Goal: Task Accomplishment & Management: Manage account settings

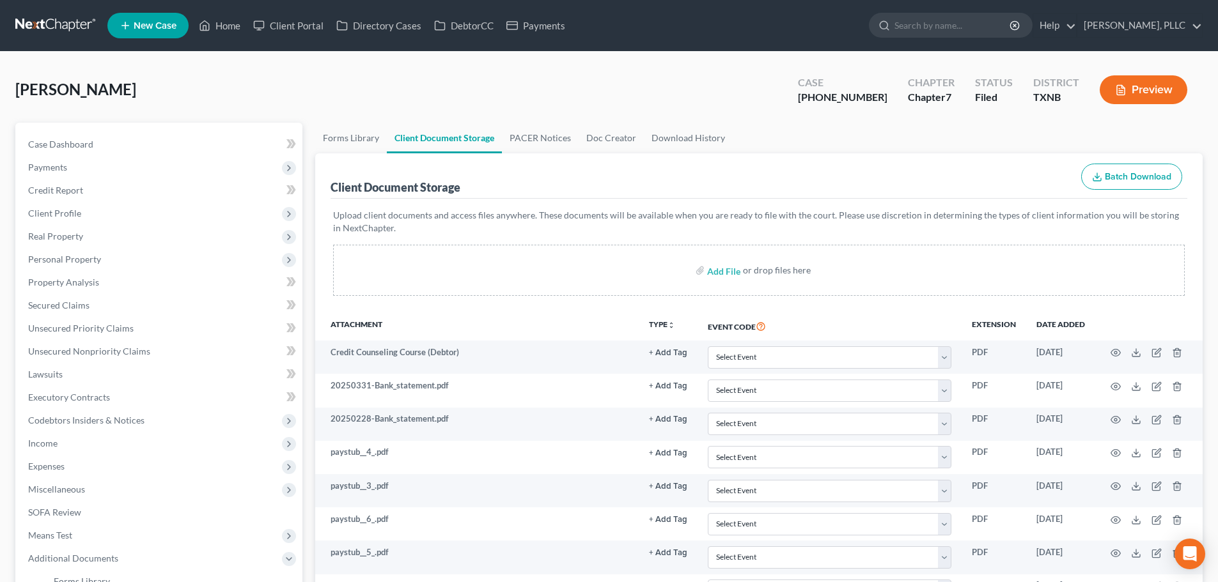
select select "18"
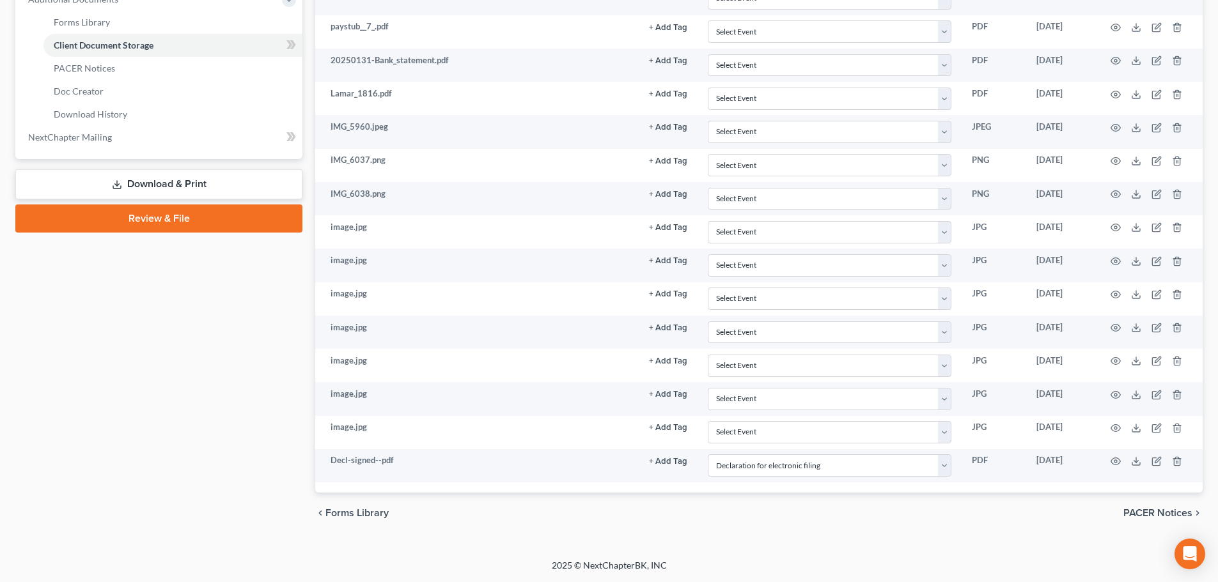
click at [192, 344] on div "Case Dashboard Payments Invoices Payments Payments Credit Report Client Profile" at bounding box center [159, 48] width 300 height 970
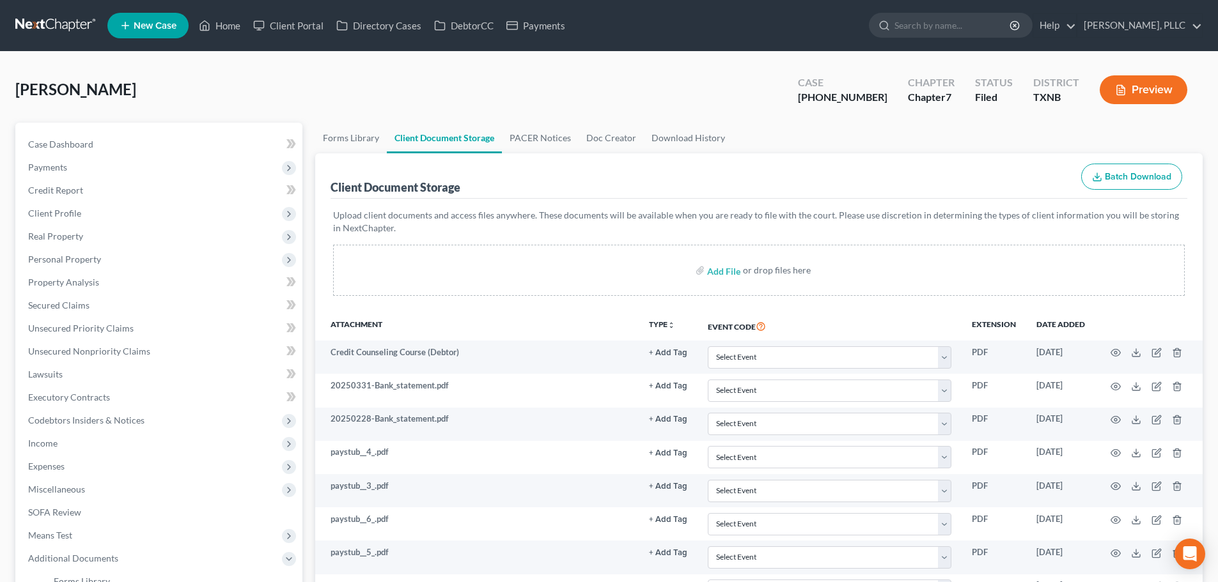
click at [1042, 103] on div "TXNB" at bounding box center [1056, 97] width 46 height 15
click at [236, 29] on link "Home" at bounding box center [219, 25] width 54 height 23
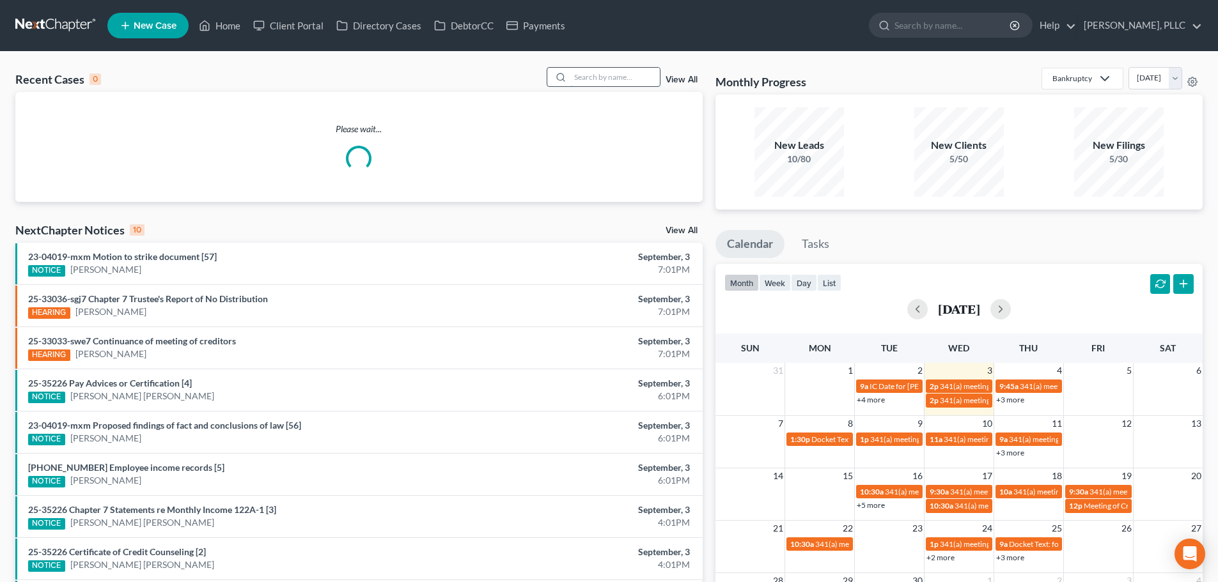
click at [634, 82] on input "search" at bounding box center [614, 77] width 89 height 19
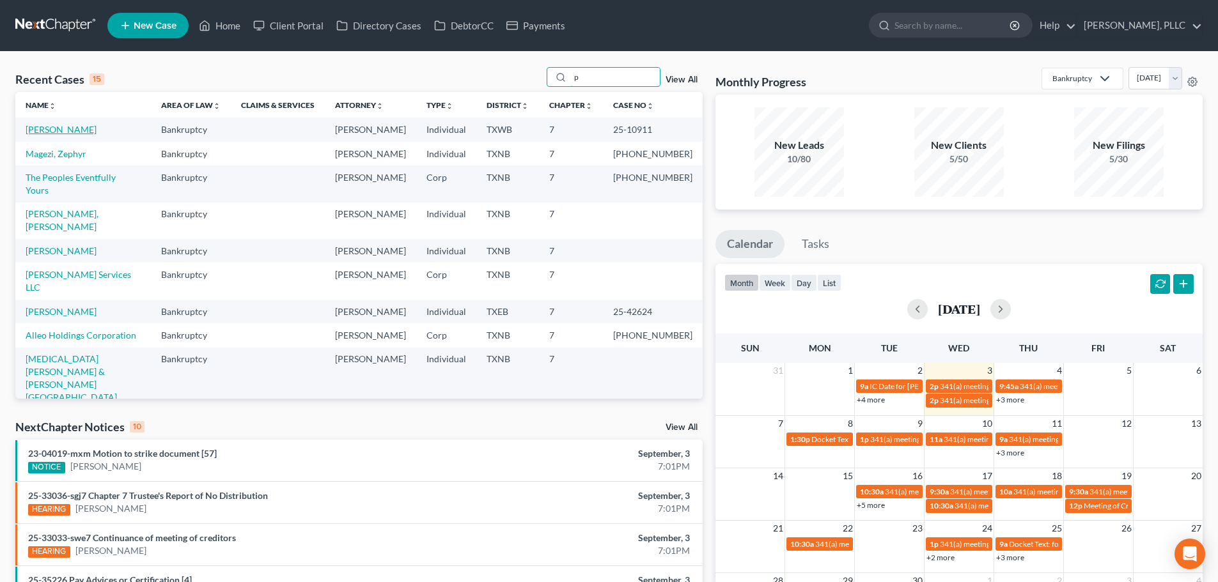
type input "p"
click at [66, 132] on link "[PERSON_NAME]" at bounding box center [61, 129] width 71 height 11
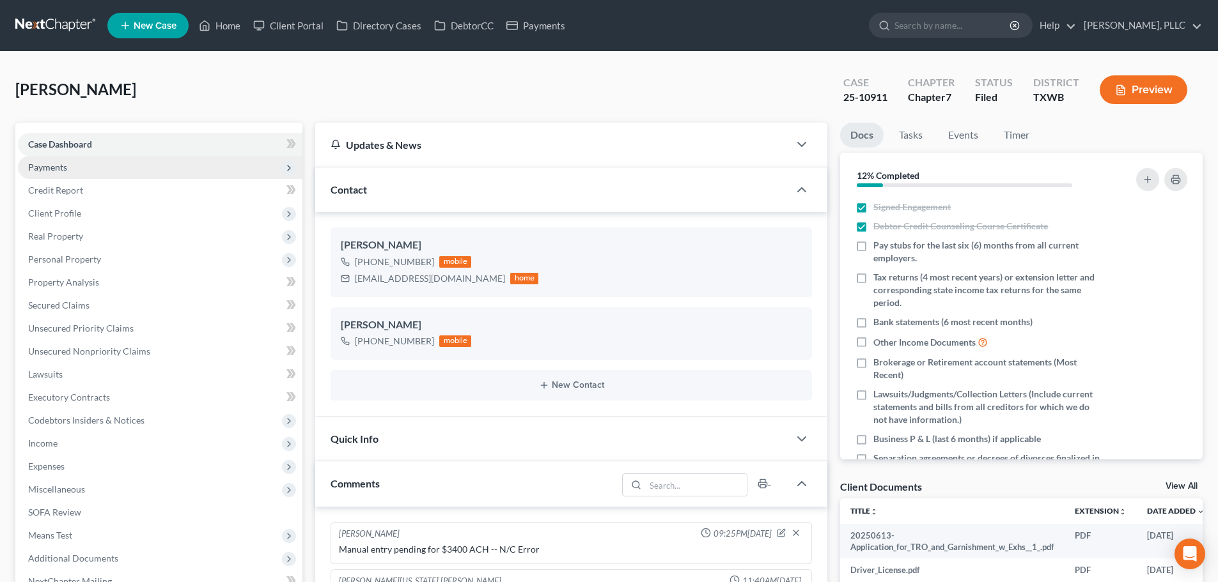
scroll to position [2018, 0]
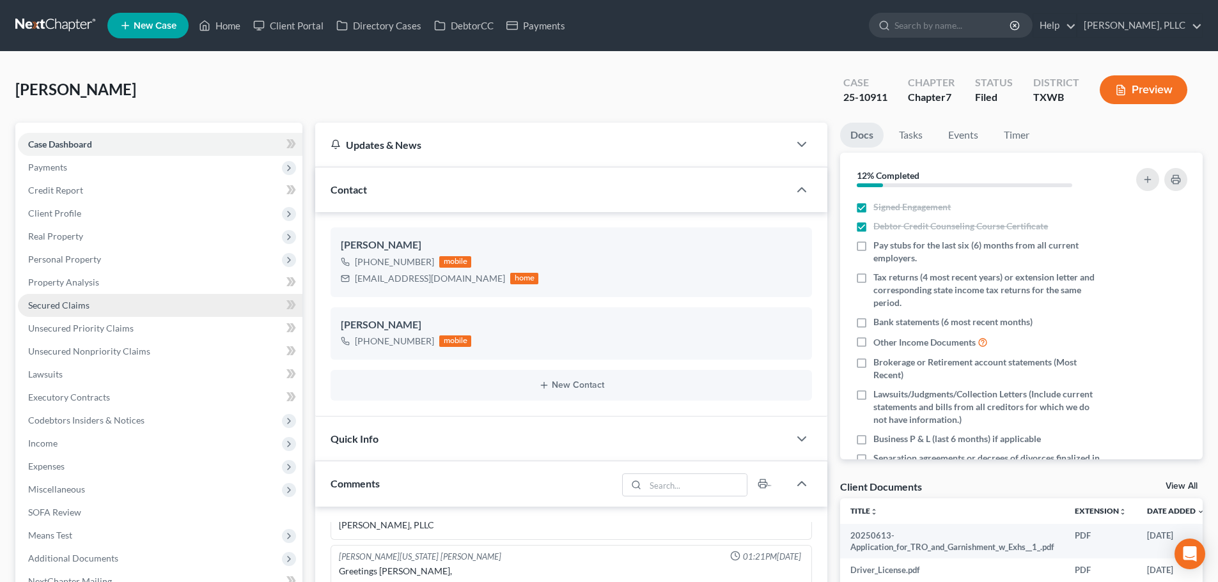
click at [62, 304] on span "Secured Claims" at bounding box center [58, 305] width 61 height 11
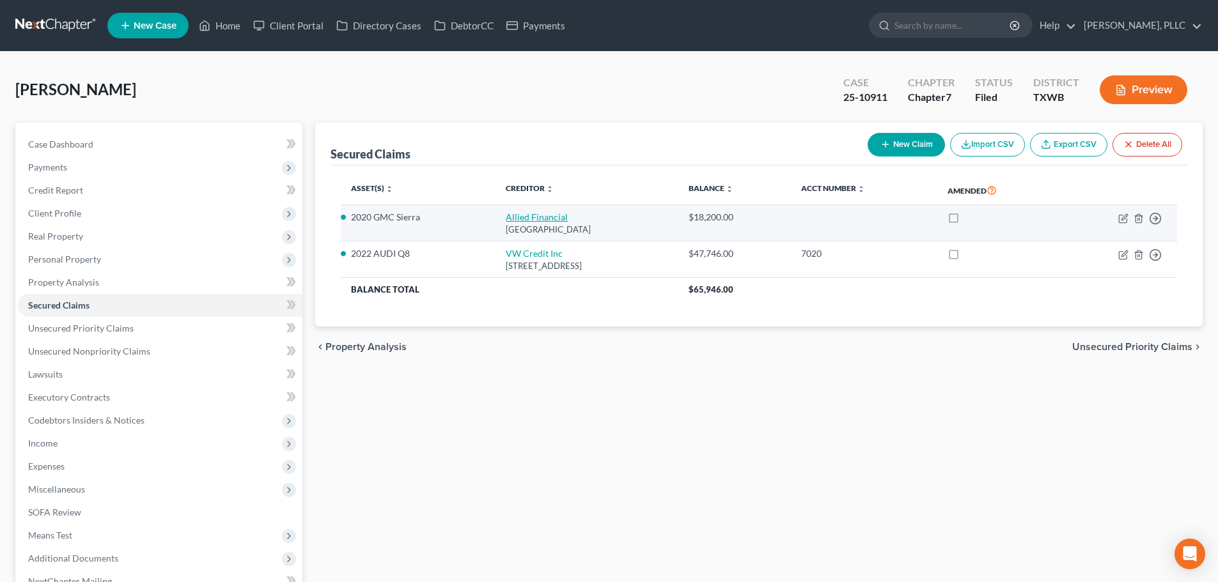
click at [506, 215] on link "Allied Financial" at bounding box center [537, 217] width 62 height 11
select select "24"
select select "2"
select select "4"
select select "0"
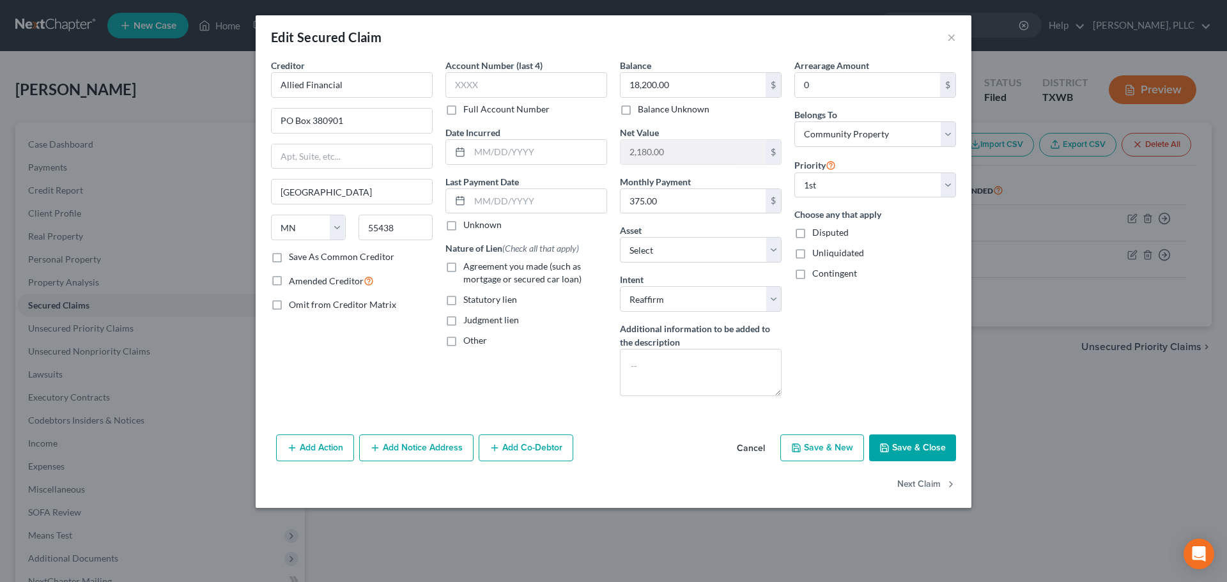
click at [927, 452] on button "Save & Close" at bounding box center [912, 448] width 87 height 27
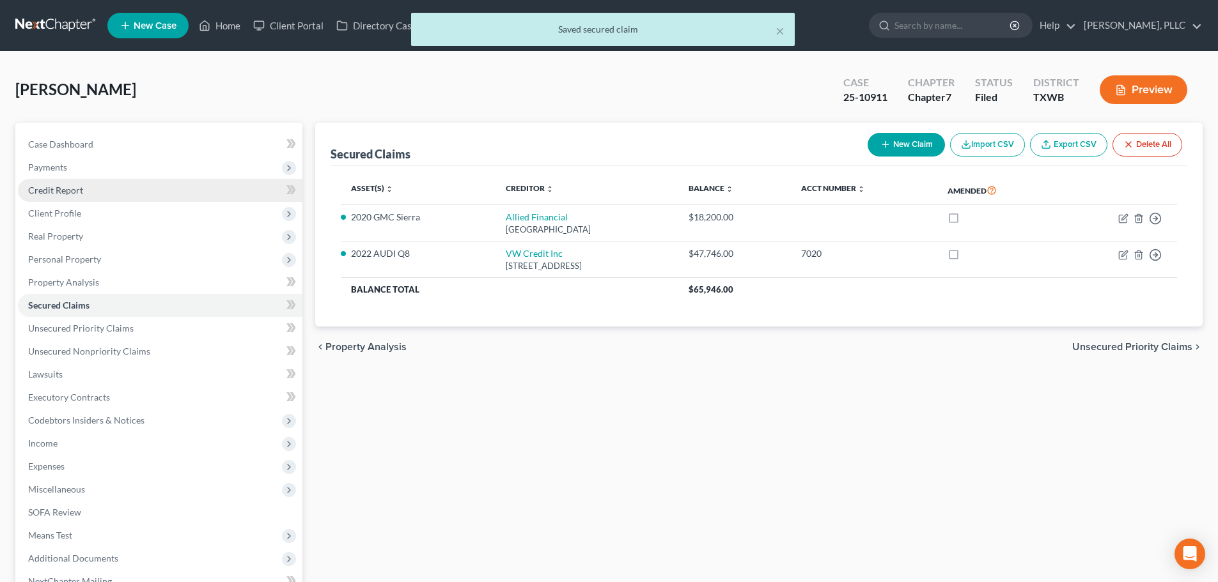
click at [73, 192] on span "Credit Report" at bounding box center [55, 190] width 55 height 11
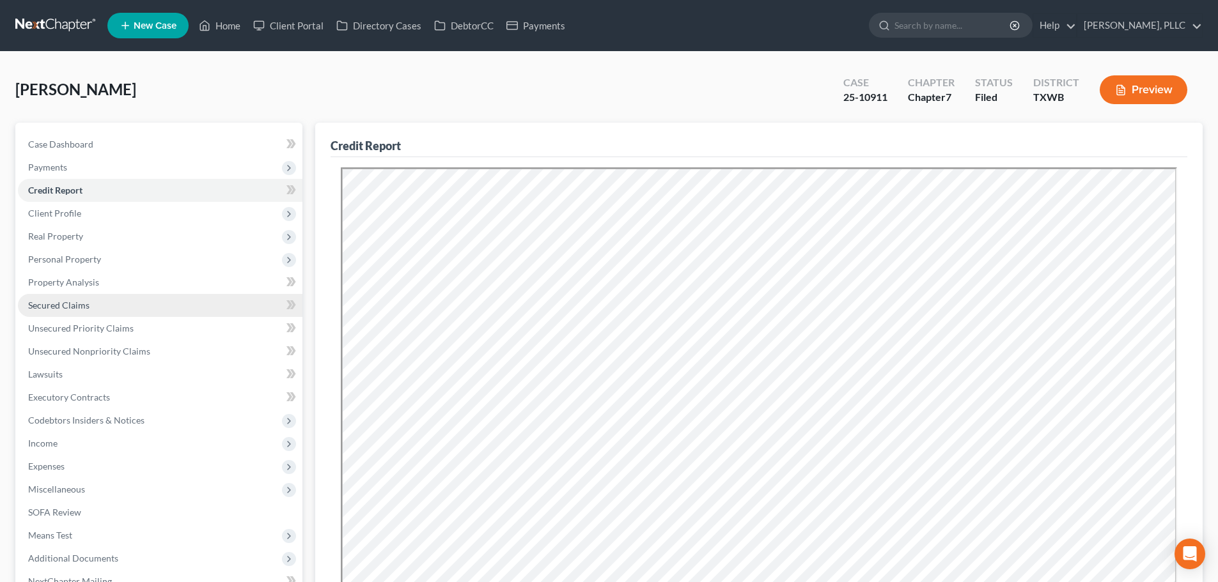
click at [50, 306] on span "Secured Claims" at bounding box center [58, 305] width 61 height 11
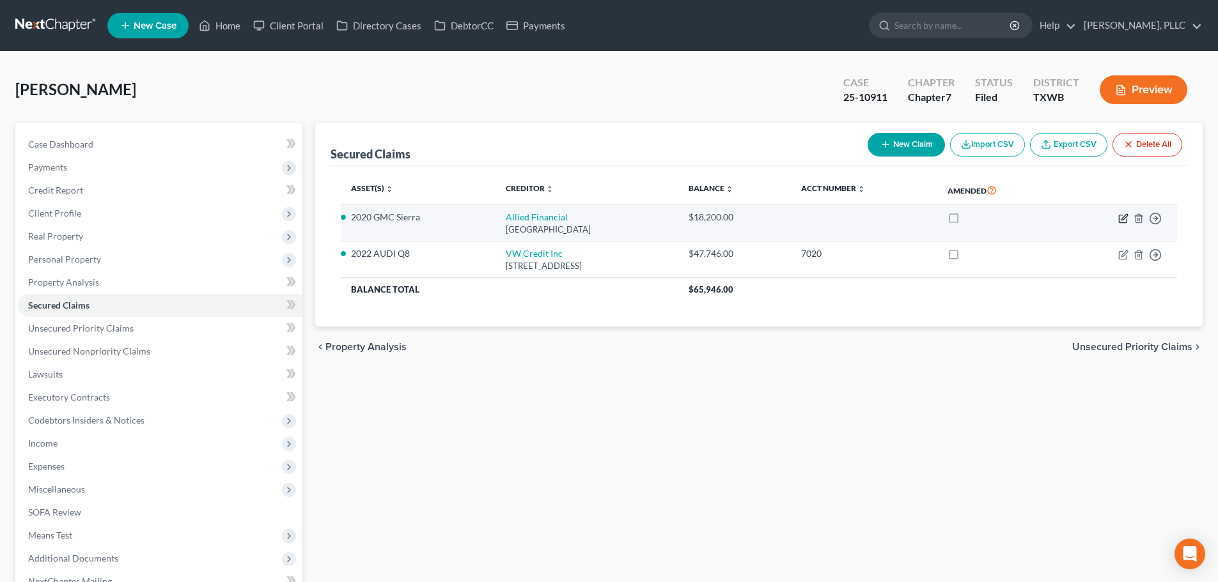
click at [1122, 219] on icon "button" at bounding box center [1123, 218] width 10 height 10
select select "24"
select select "2"
select select "4"
select select "0"
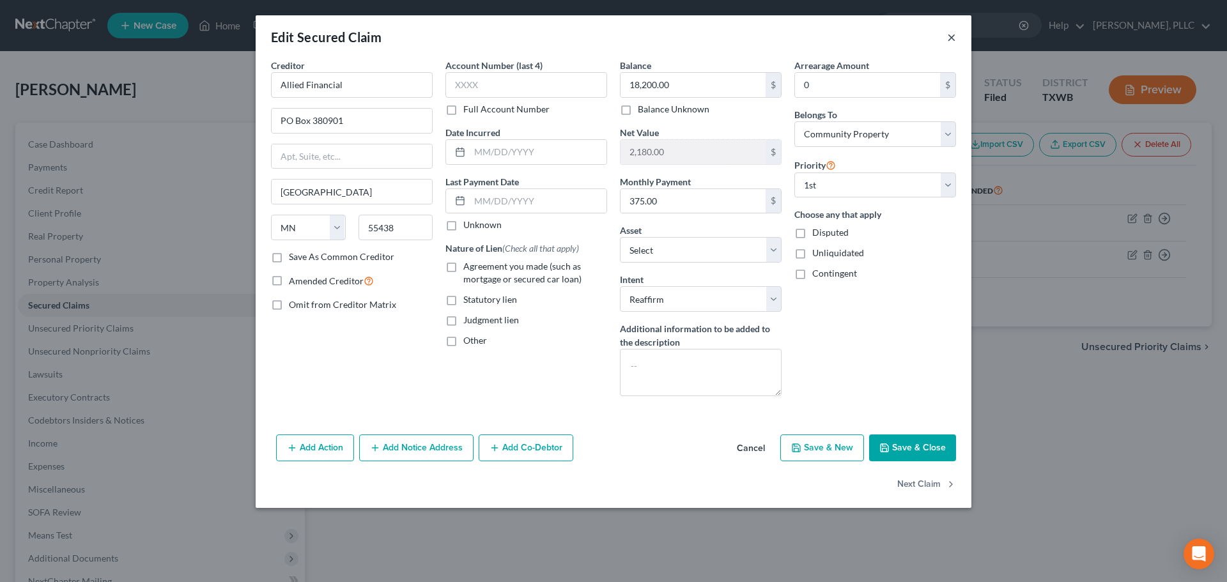
click at [953, 37] on button "×" at bounding box center [951, 36] width 9 height 15
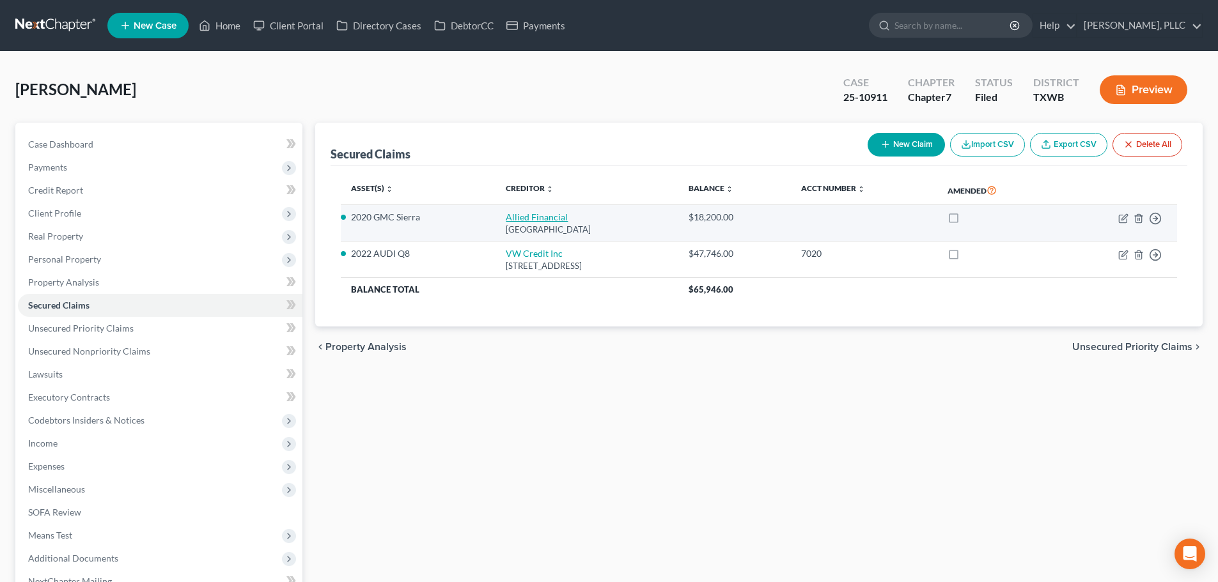
click at [524, 218] on link "Allied Financial" at bounding box center [537, 217] width 62 height 11
select select "24"
select select "18"
select select "2"
select select "4"
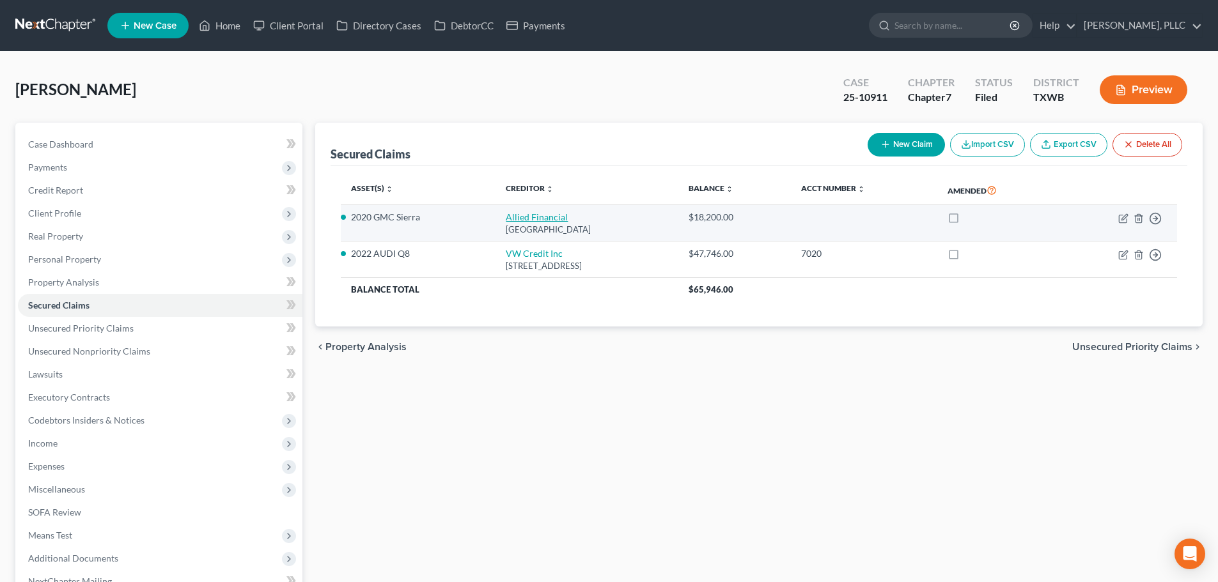
select select "0"
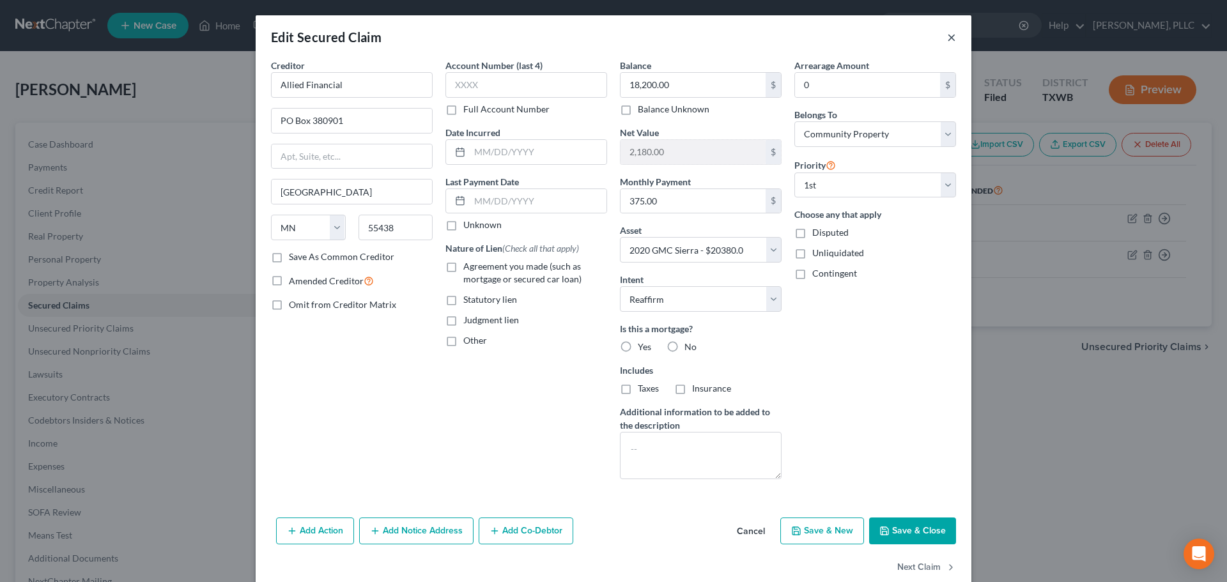
click at [947, 38] on button "×" at bounding box center [951, 36] width 9 height 15
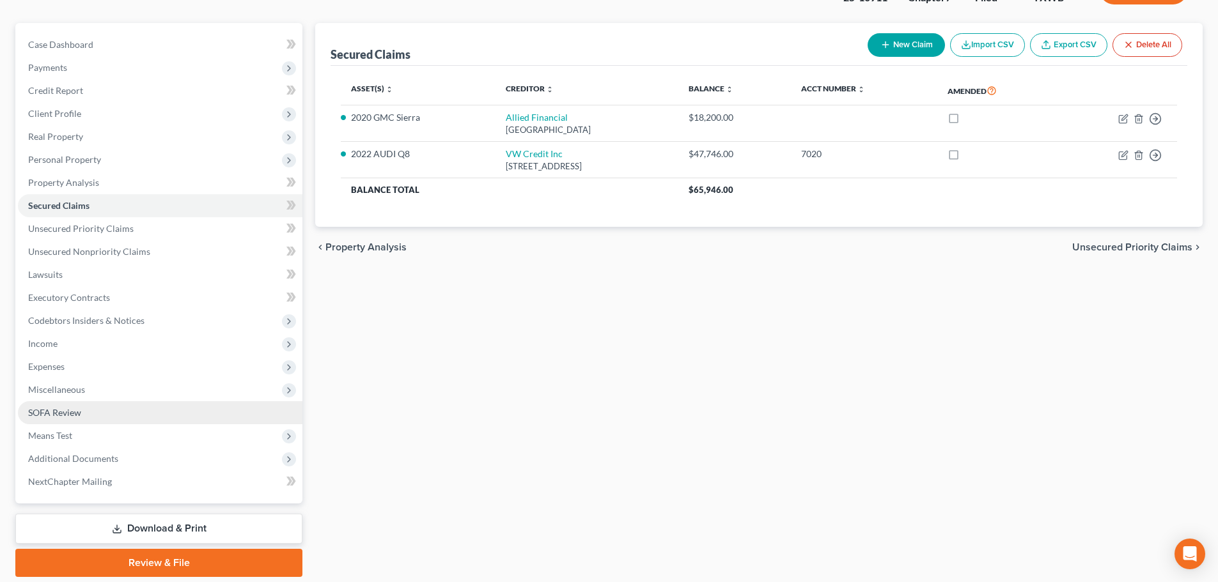
scroll to position [128, 0]
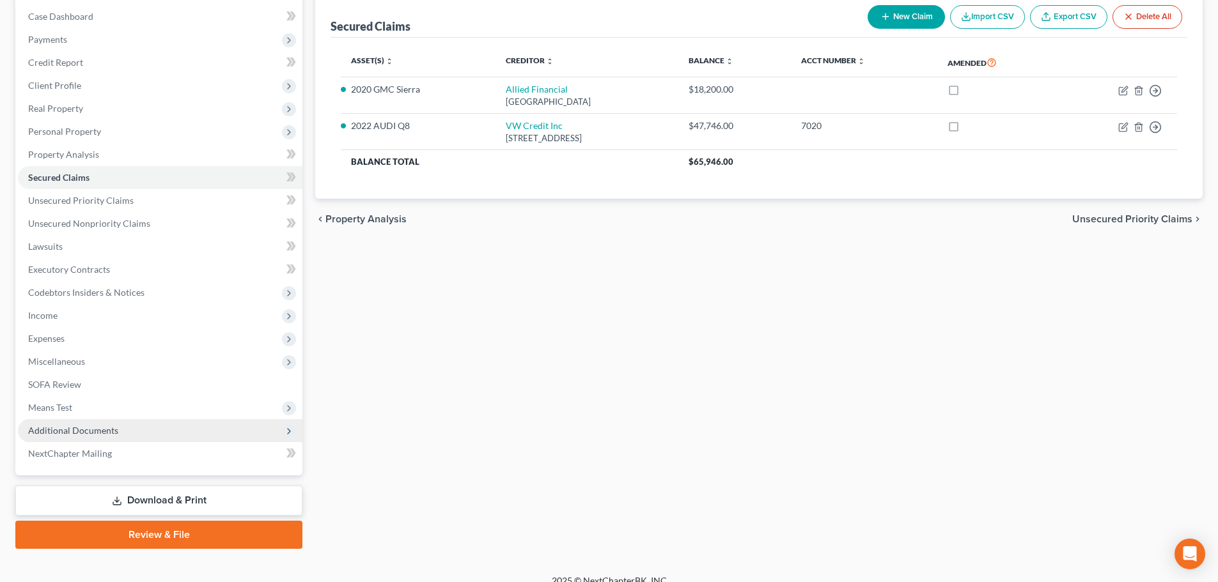
click at [107, 432] on span "Additional Documents" at bounding box center [73, 430] width 90 height 11
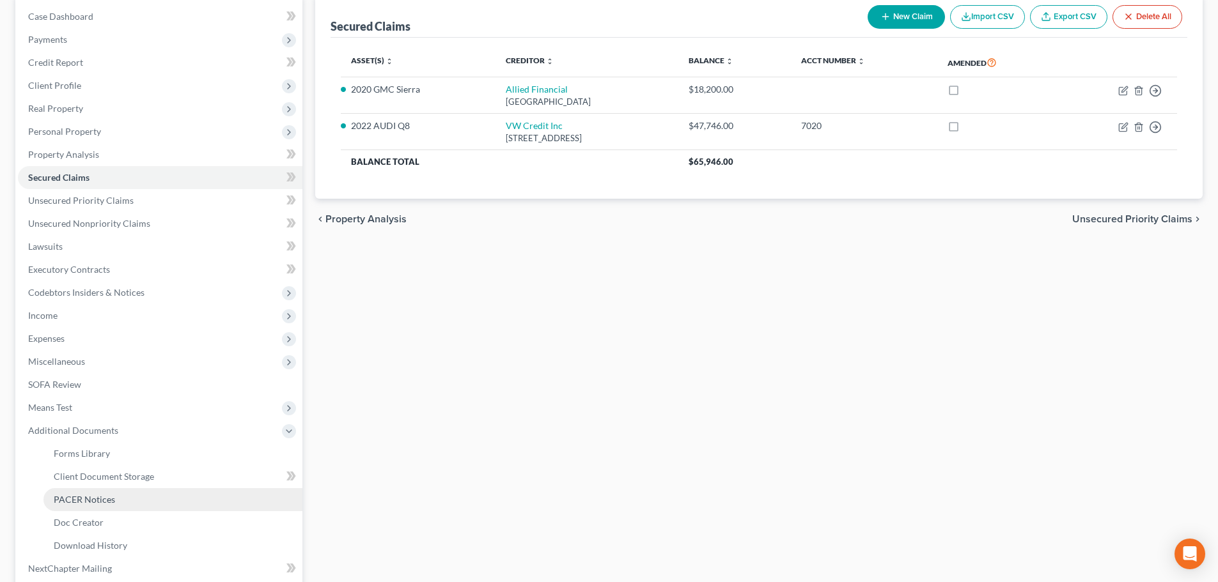
click at [99, 499] on span "PACER Notices" at bounding box center [84, 499] width 61 height 11
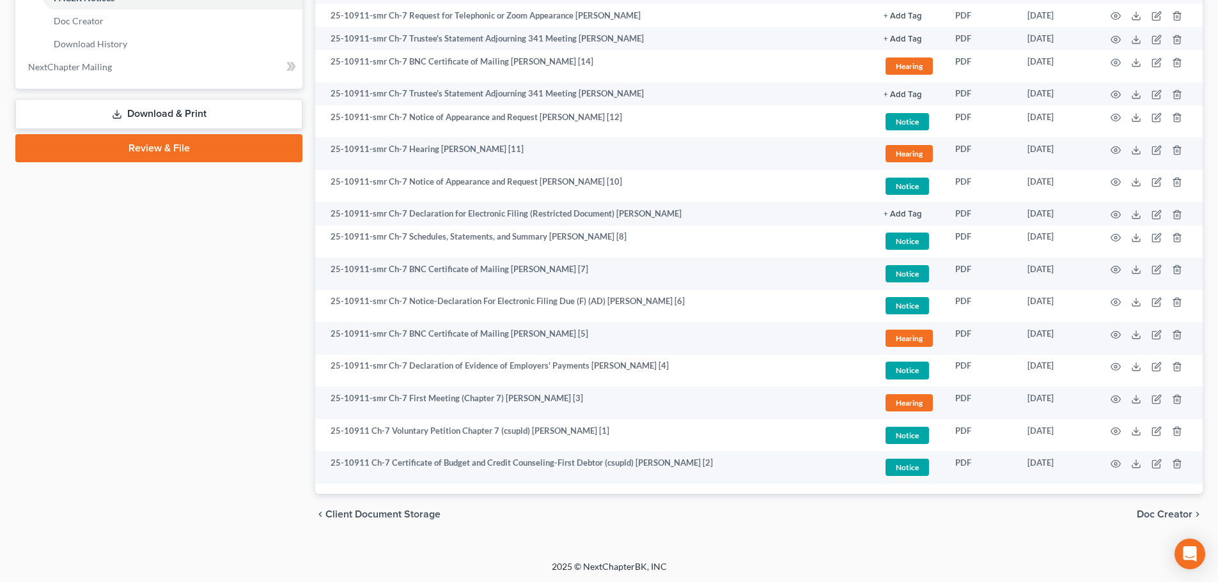
scroll to position [631, 0]
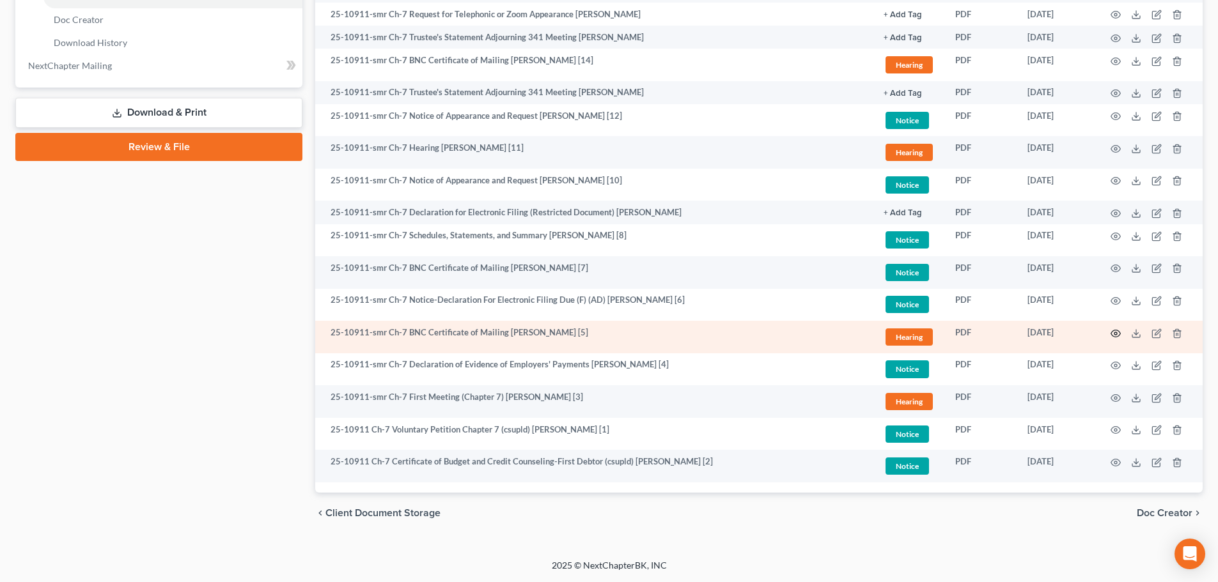
click at [1114, 331] on icon "button" at bounding box center [1115, 334] width 10 height 10
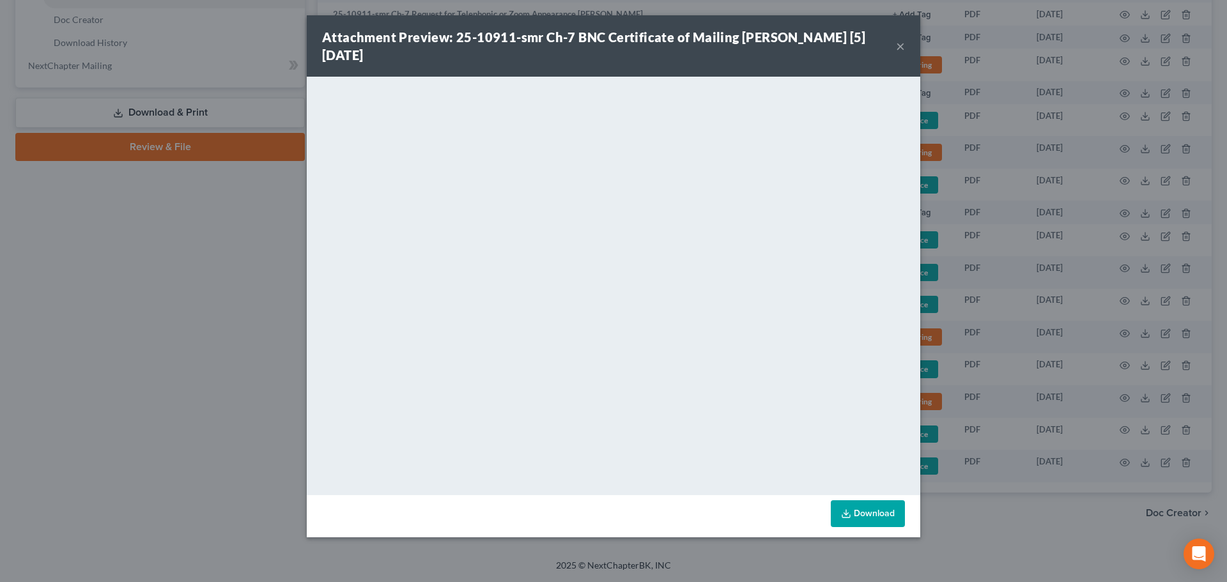
click at [901, 45] on button "×" at bounding box center [900, 45] width 9 height 15
